Goal: Task Accomplishment & Management: Complete application form

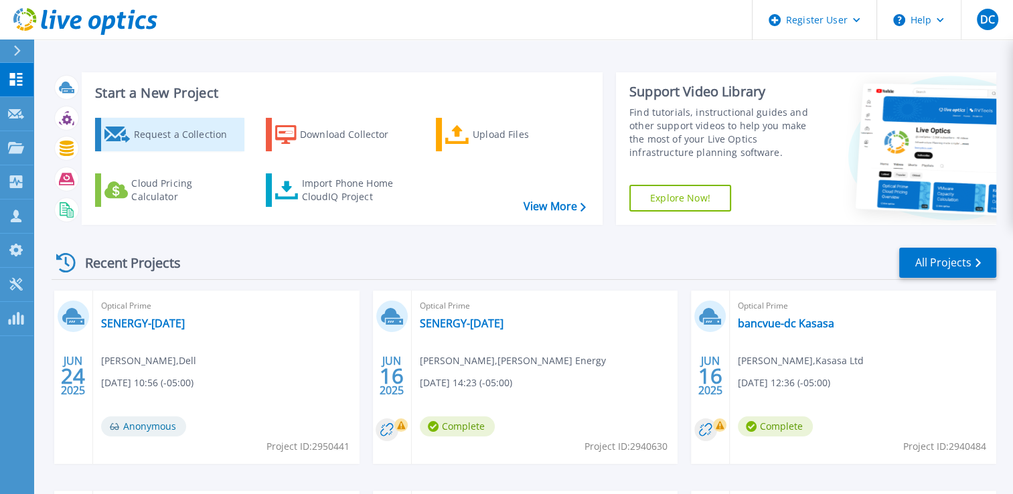
click at [155, 136] on div "Request a Collection" at bounding box center [186, 134] width 107 height 27
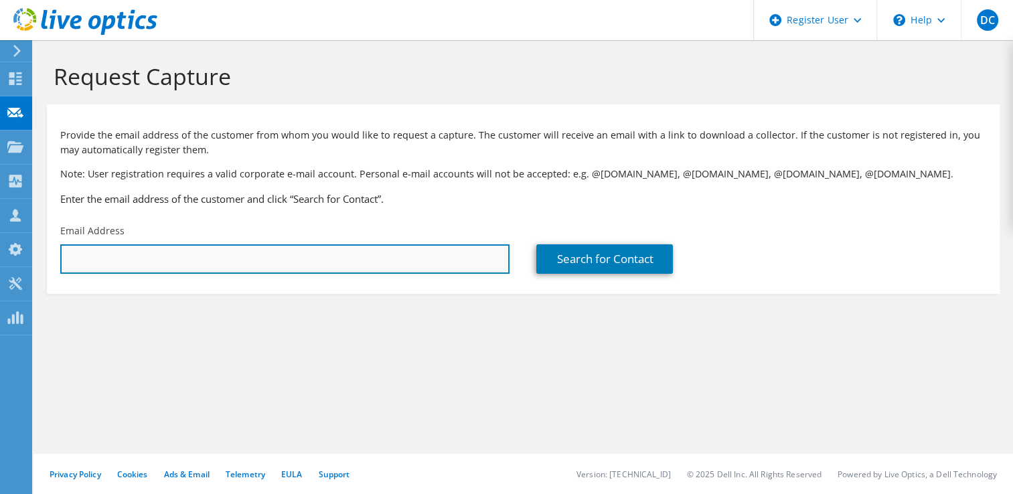
click at [107, 268] on input "text" at bounding box center [284, 258] width 449 height 29
type input "[EMAIL_ADDRESS][DOMAIN_NAME]"
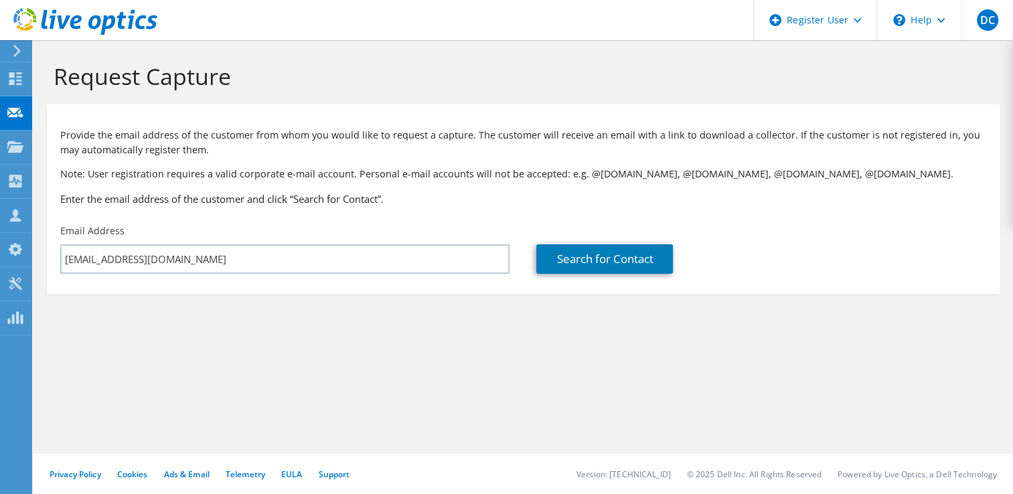
click at [375, 323] on section "Request Capture Provide the email address of the customer from whom you would l…" at bounding box center [522, 200] width 979 height 321
click at [590, 269] on link "Search for Contact" at bounding box center [604, 258] width 137 height 29
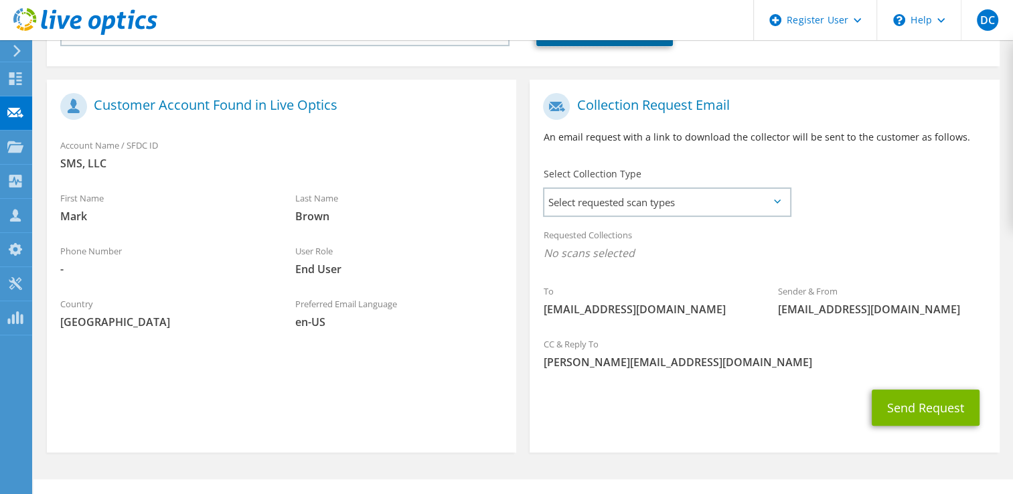
scroll to position [240, 0]
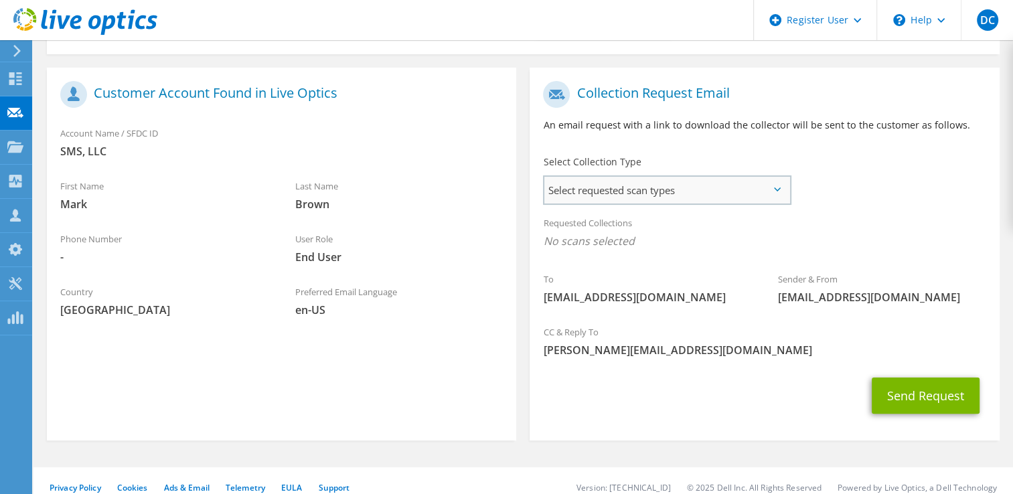
click at [701, 191] on span "Select requested scan types" at bounding box center [666, 190] width 244 height 27
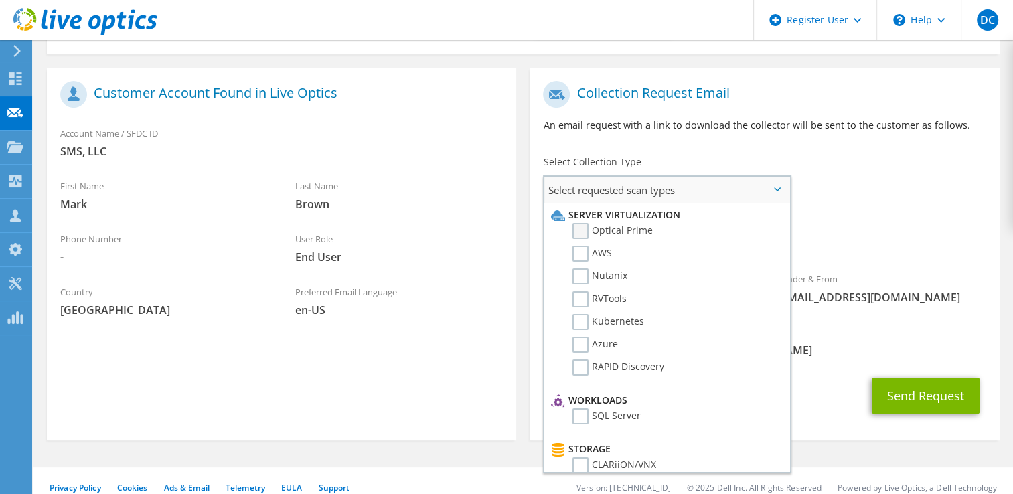
click at [619, 234] on label "Optical Prime" at bounding box center [612, 231] width 80 height 16
click at [0, 0] on input "Optical Prime" at bounding box center [0, 0] width 0 height 0
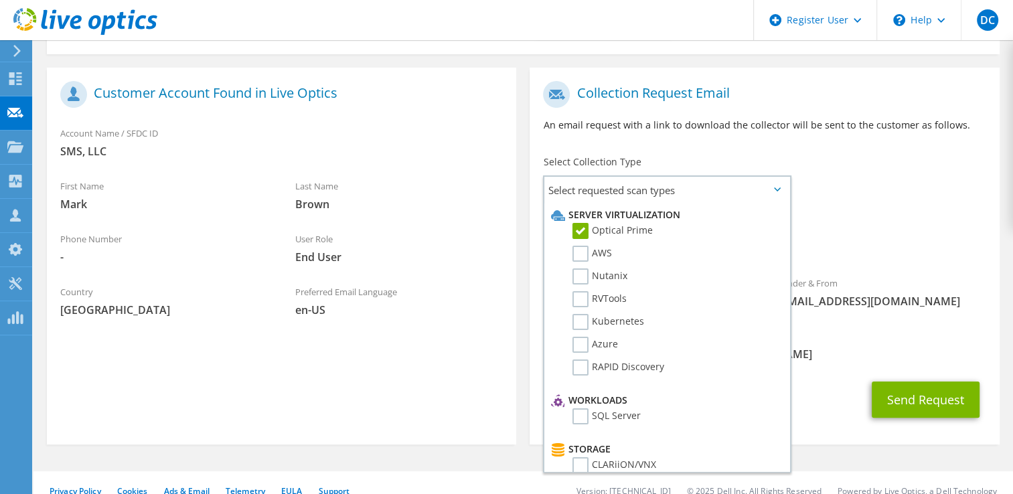
click at [833, 107] on h1 "Collection Request Email" at bounding box center [761, 94] width 436 height 27
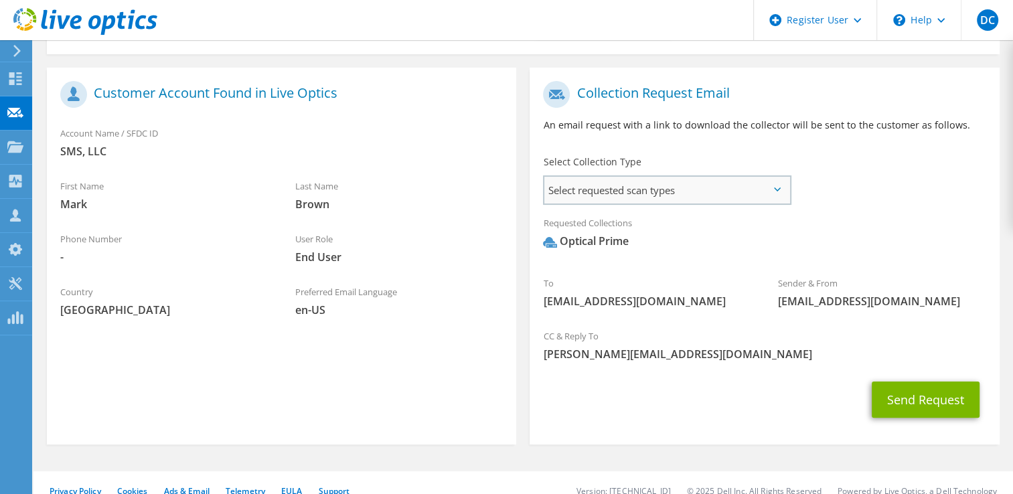
click at [687, 194] on span "Select requested scan types" at bounding box center [666, 190] width 244 height 27
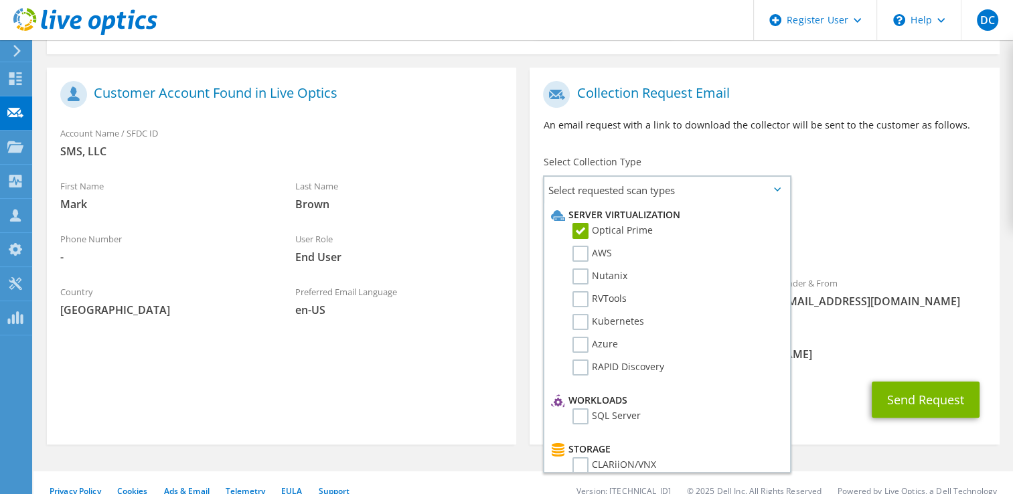
click at [679, 139] on div "Collection Request Email An email request with a link to download the collector…" at bounding box center [763, 111] width 469 height 74
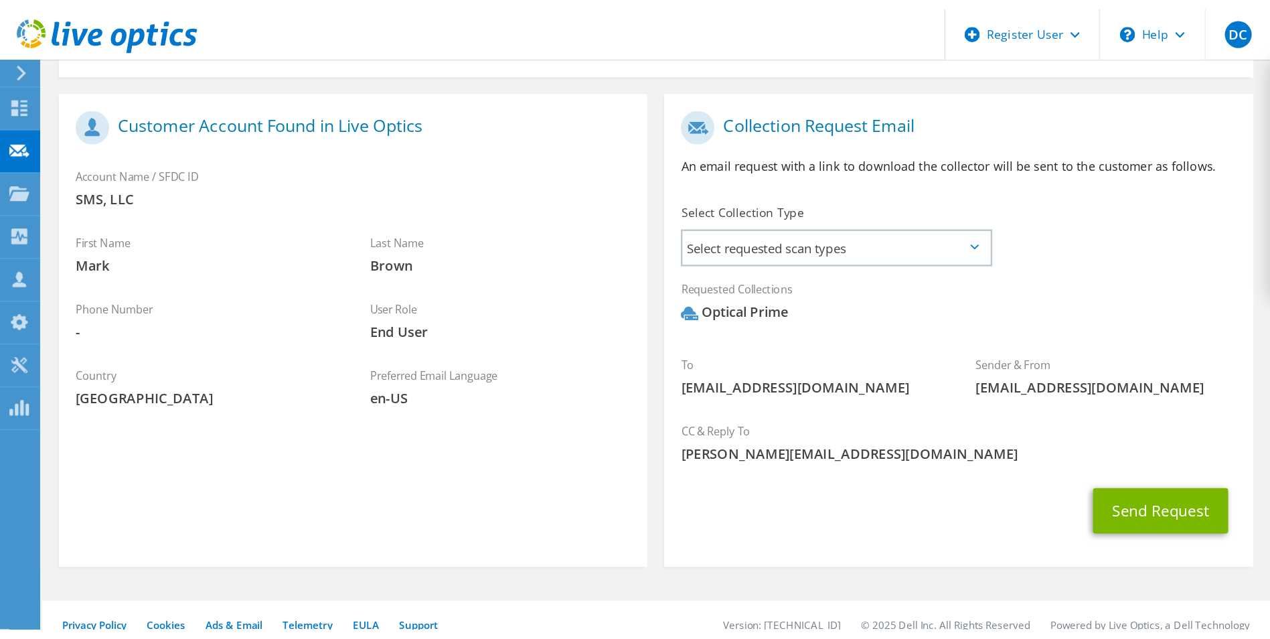
scroll to position [98, 0]
